Goal: Task Accomplishment & Management: Manage account settings

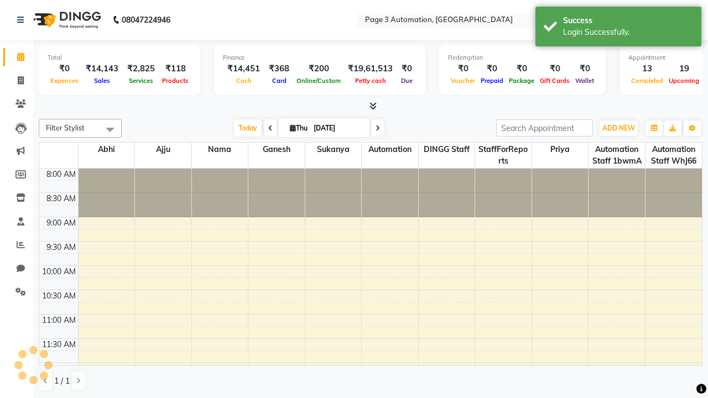
select select "en"
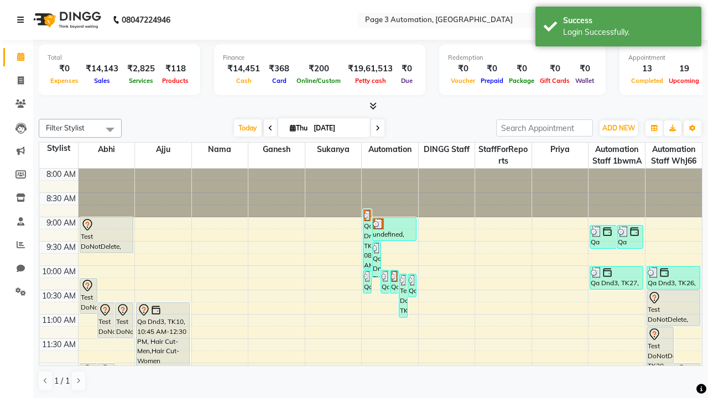
click at [23, 20] on icon at bounding box center [20, 20] width 7 height 8
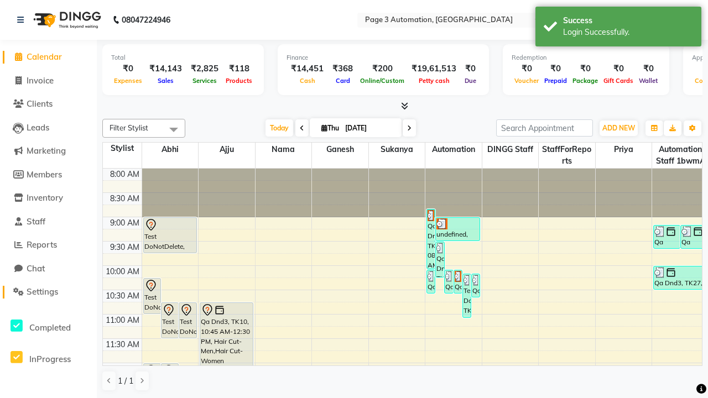
click at [48, 292] on span "Settings" at bounding box center [43, 291] width 32 height 11
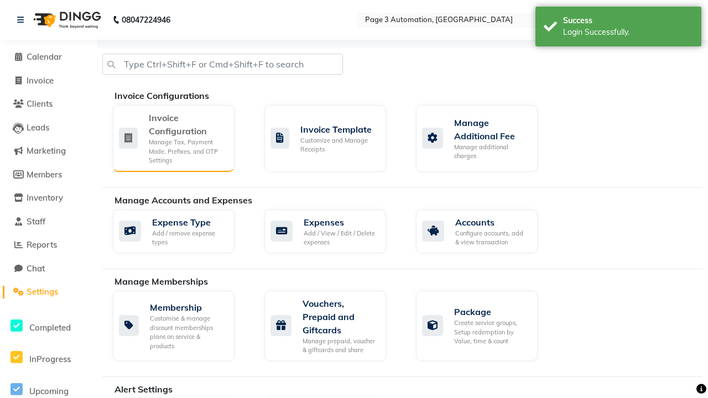
click at [173, 138] on div "Manage Tax, Payment Mode, Prefixes, and OTP Settings" at bounding box center [187, 152] width 77 height 28
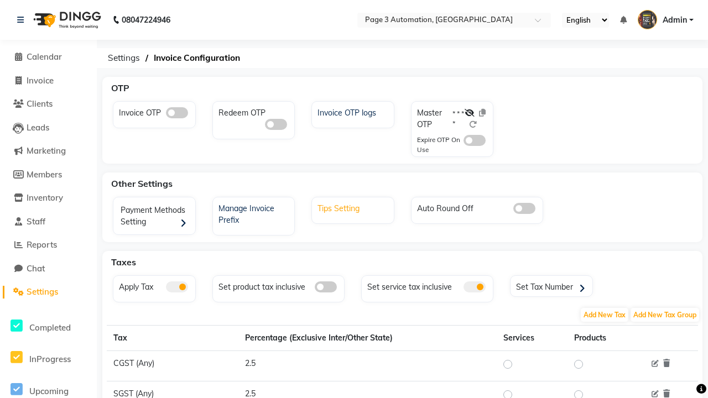
click at [354, 207] on div "Tips Setting" at bounding box center [354, 207] width 79 height 14
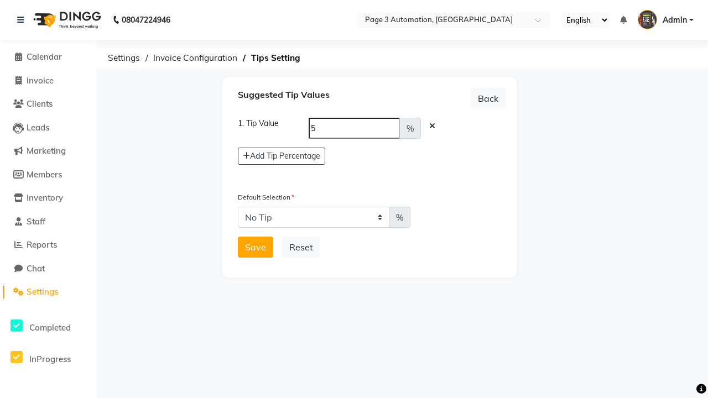
select select "5"
click at [255, 247] on button "Save" at bounding box center [255, 247] width 35 height 21
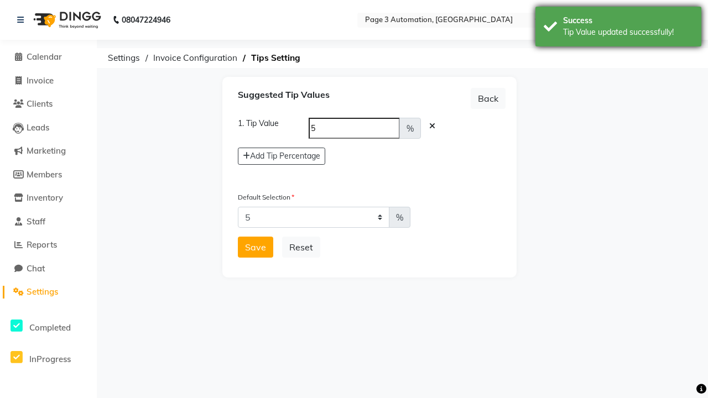
click at [618, 28] on div "Tip Value updated successfully!" at bounding box center [628, 33] width 130 height 12
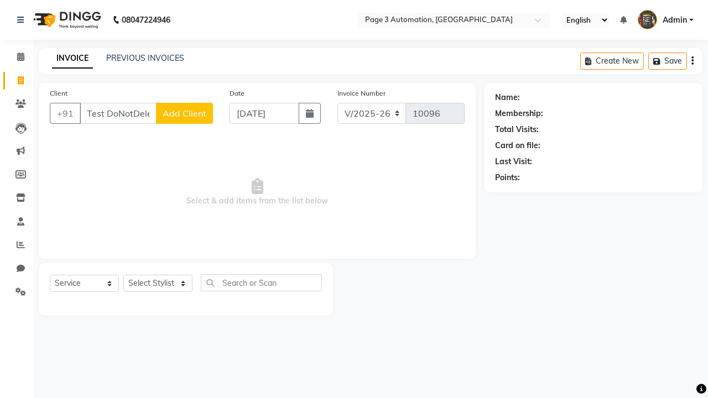
select select "2774"
select select "service"
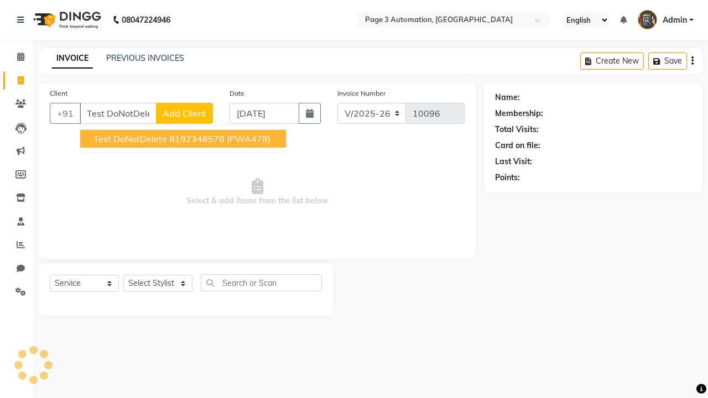
click at [184, 139] on ngb-highlight "8192346578" at bounding box center [196, 138] width 55 height 11
type input "8192346578"
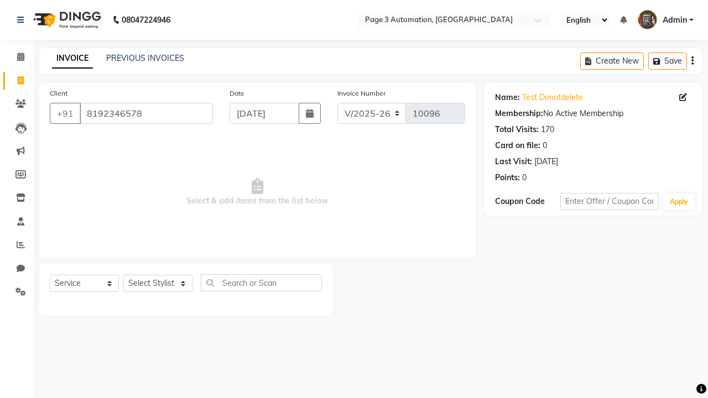
select select "712"
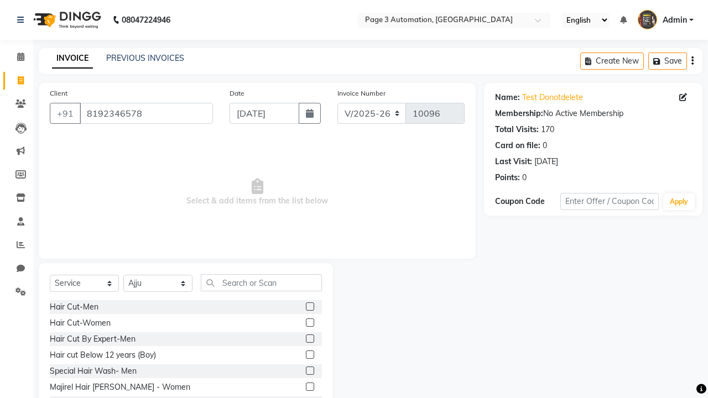
click at [309, 339] on label at bounding box center [310, 338] width 8 height 8
click at [309, 339] on input "checkbox" at bounding box center [309, 339] width 7 height 7
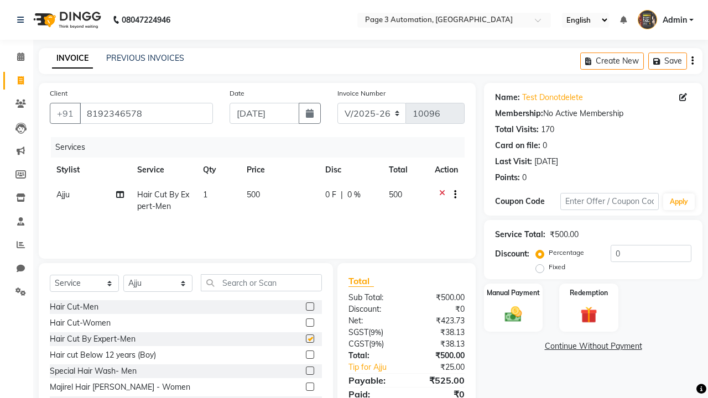
checkbox input "false"
click at [23, 20] on icon at bounding box center [20, 20] width 7 height 8
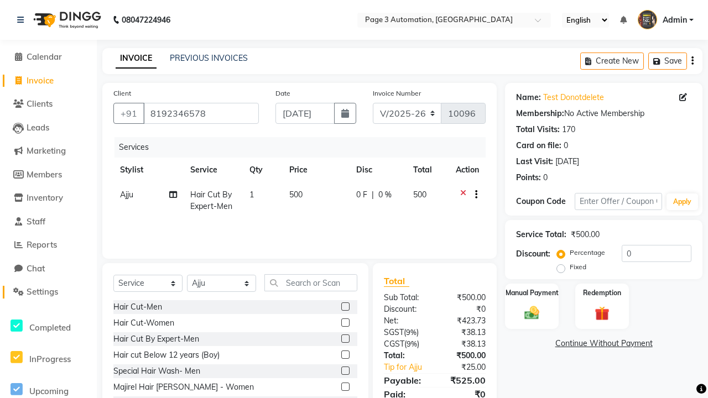
click at [48, 292] on span "Settings" at bounding box center [43, 291] width 32 height 11
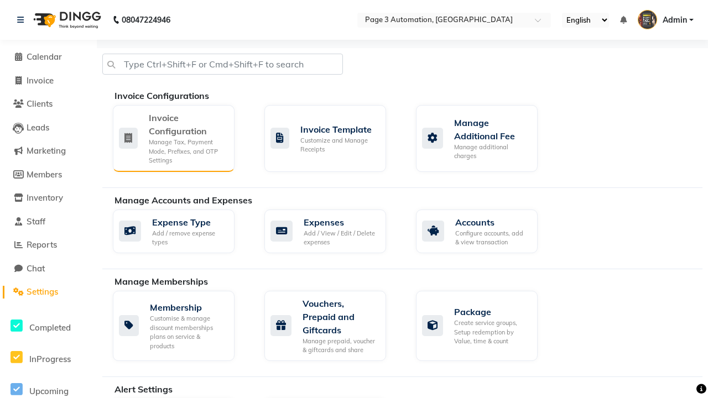
click at [173, 138] on div "Manage Tax, Payment Mode, Prefixes, and OTP Settings" at bounding box center [187, 152] width 77 height 28
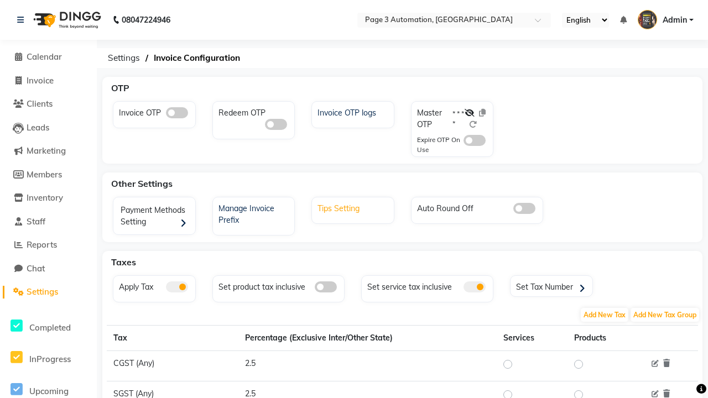
click at [354, 207] on div "Tips Setting" at bounding box center [354, 207] width 79 height 14
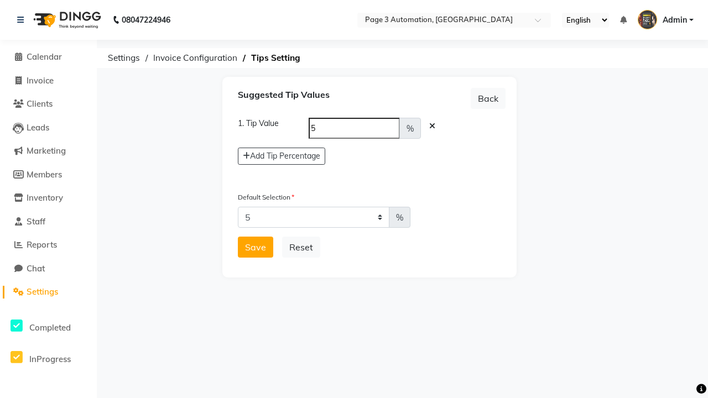
select select "0"
click at [255, 247] on button "Save" at bounding box center [255, 247] width 35 height 21
